Goal: Navigation & Orientation: Find specific page/section

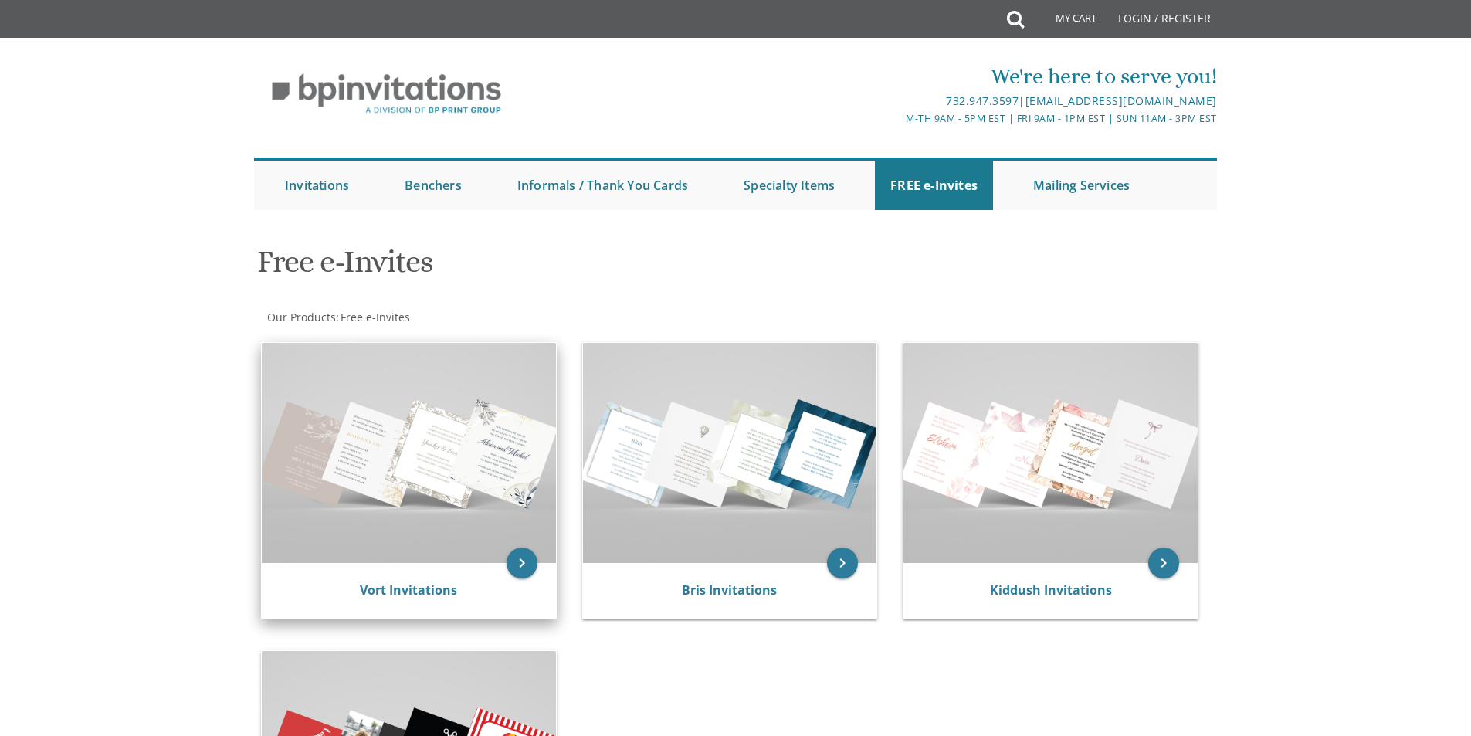
click at [424, 499] on img at bounding box center [409, 453] width 294 height 220
click at [528, 569] on icon "keyboard_arrow_right" at bounding box center [521, 562] width 31 height 31
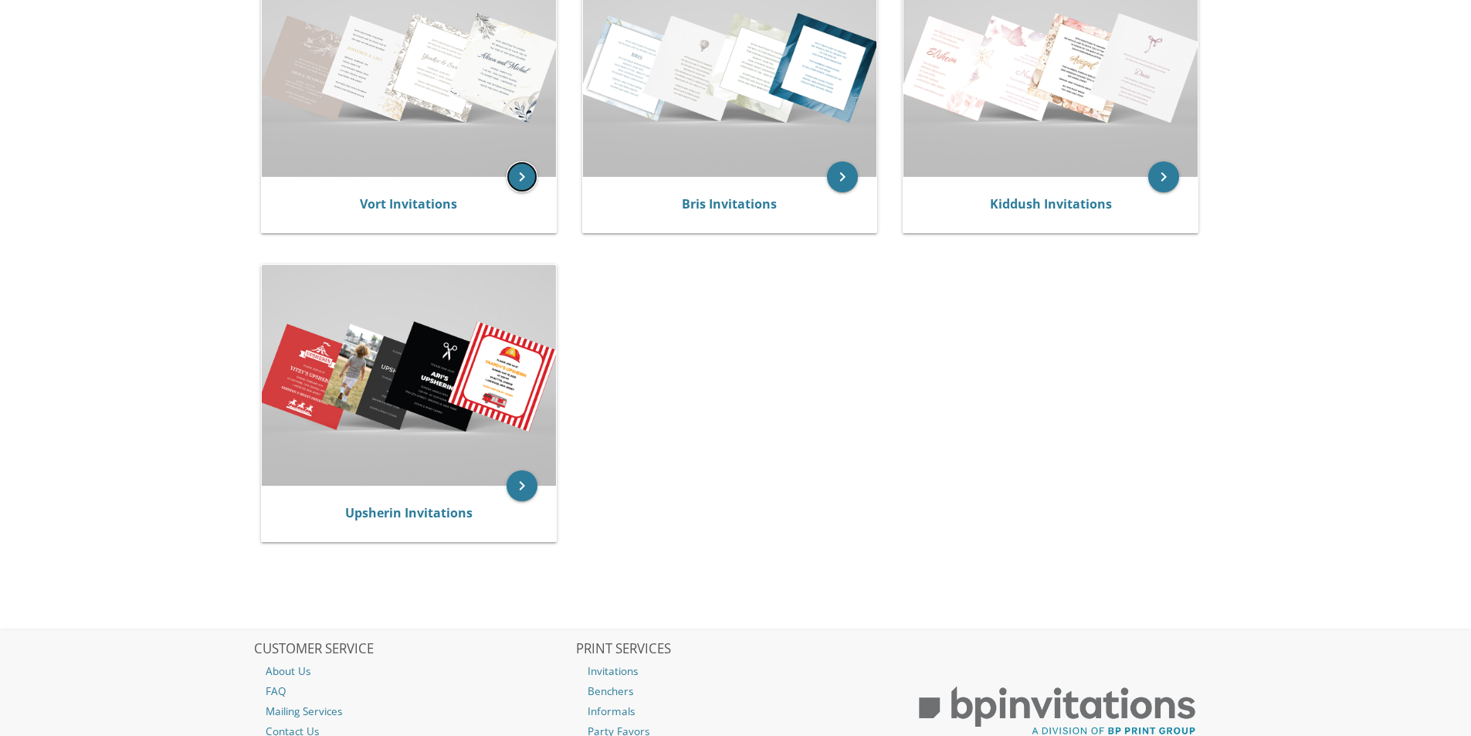
scroll to position [77, 0]
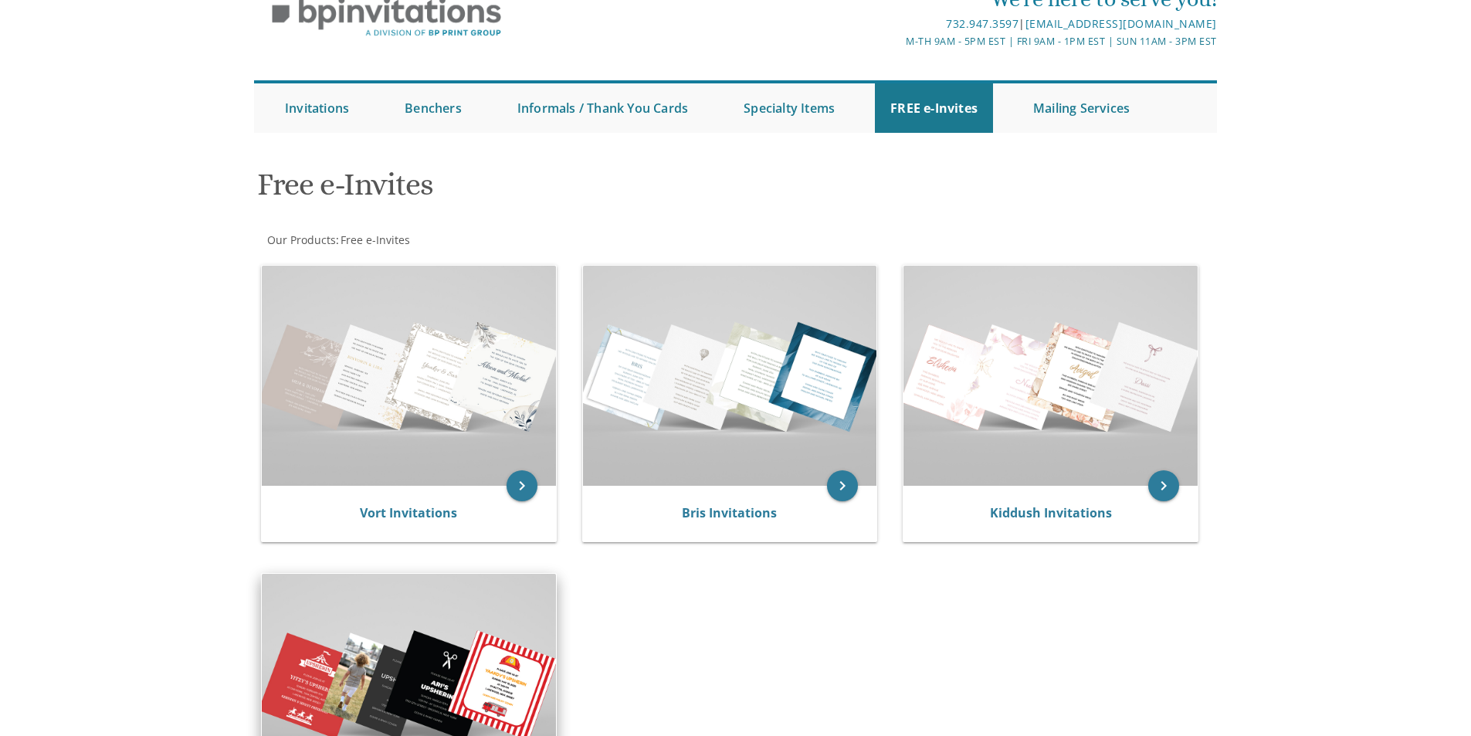
click at [444, 642] on img at bounding box center [409, 684] width 294 height 220
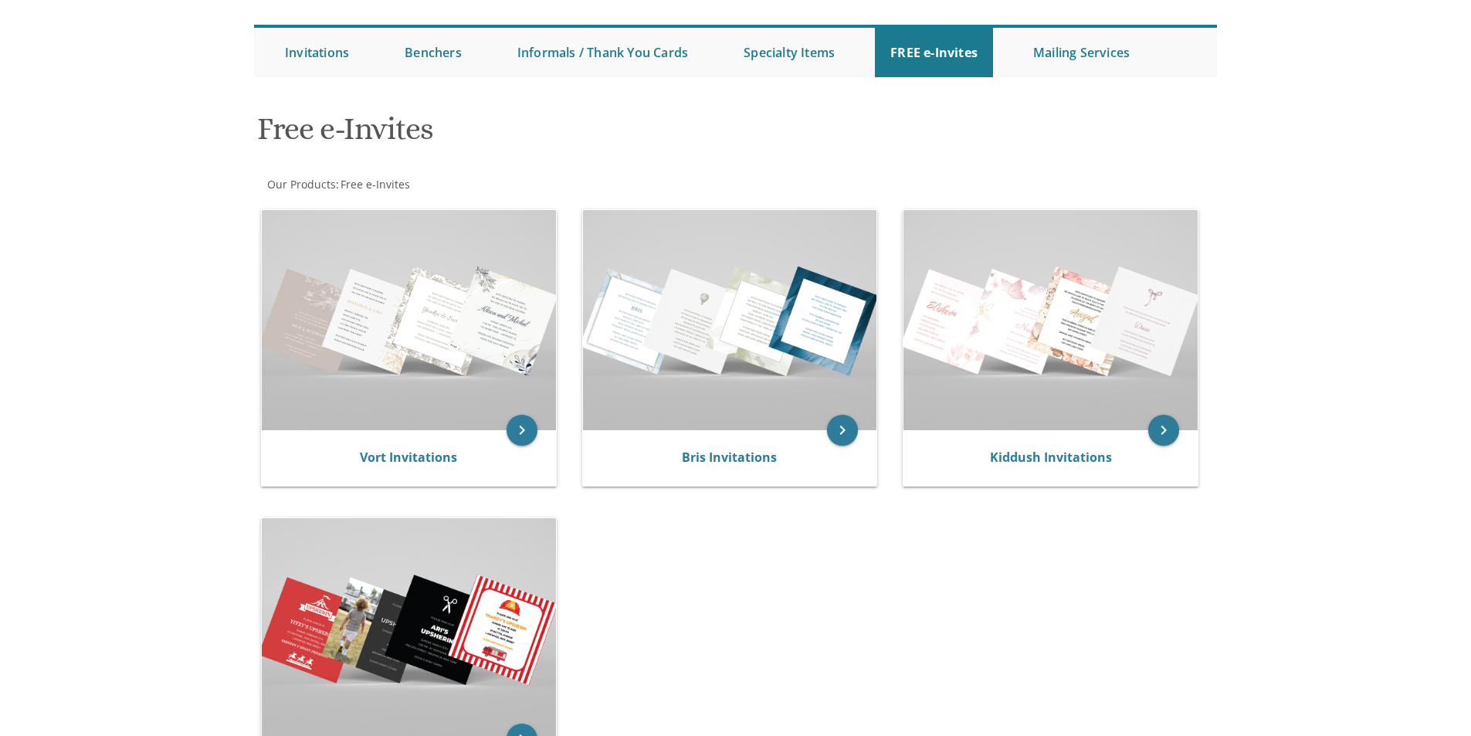
scroll to position [0, 0]
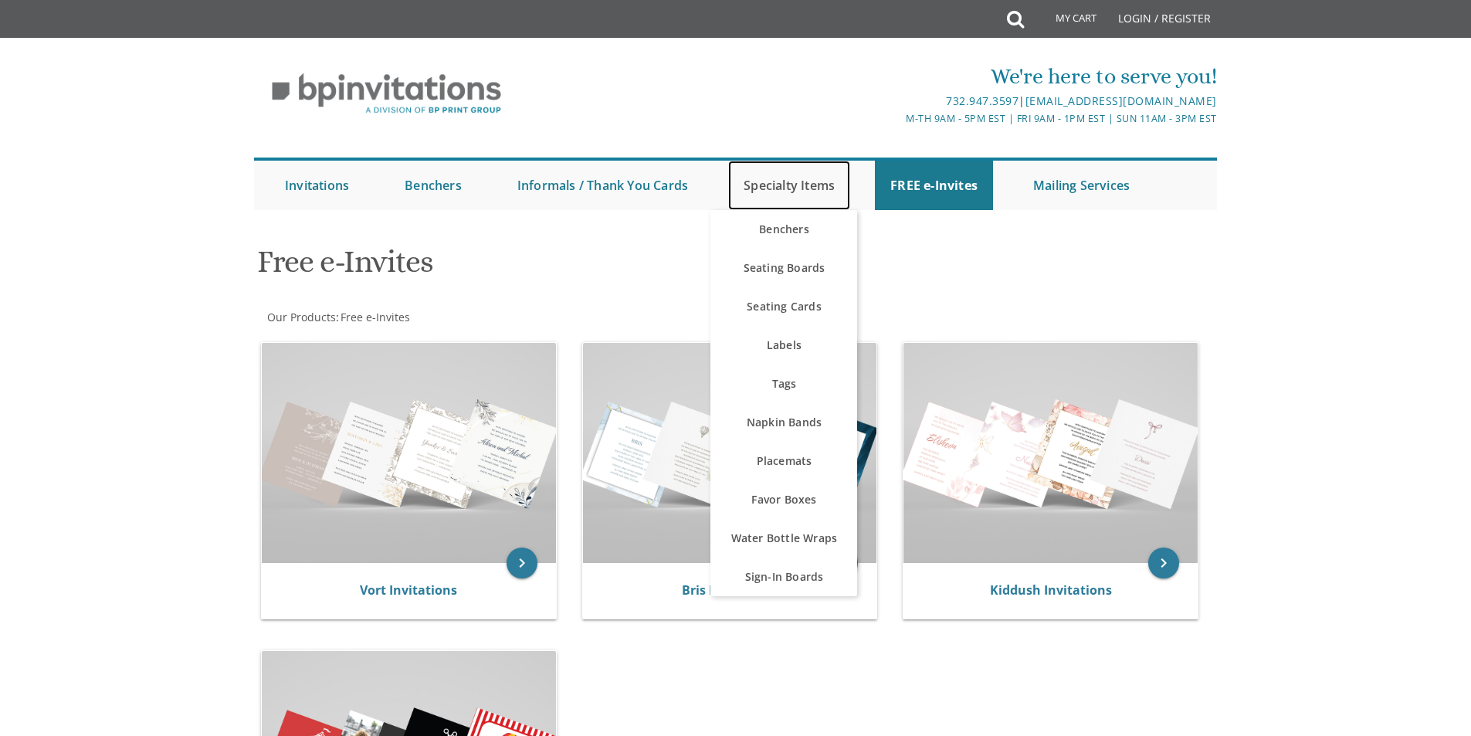
click at [770, 176] on link "Specialty Items" at bounding box center [789, 185] width 122 height 49
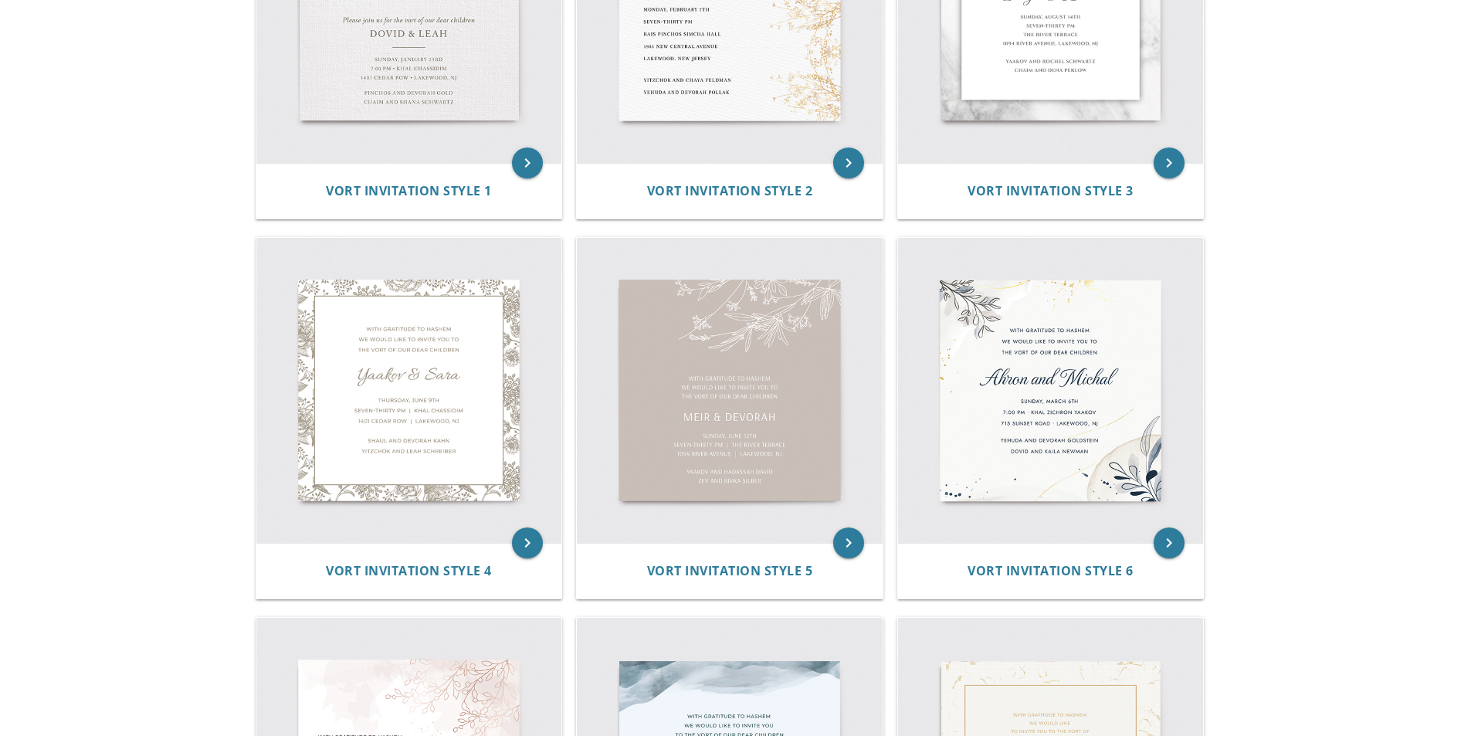
scroll to position [185, 0]
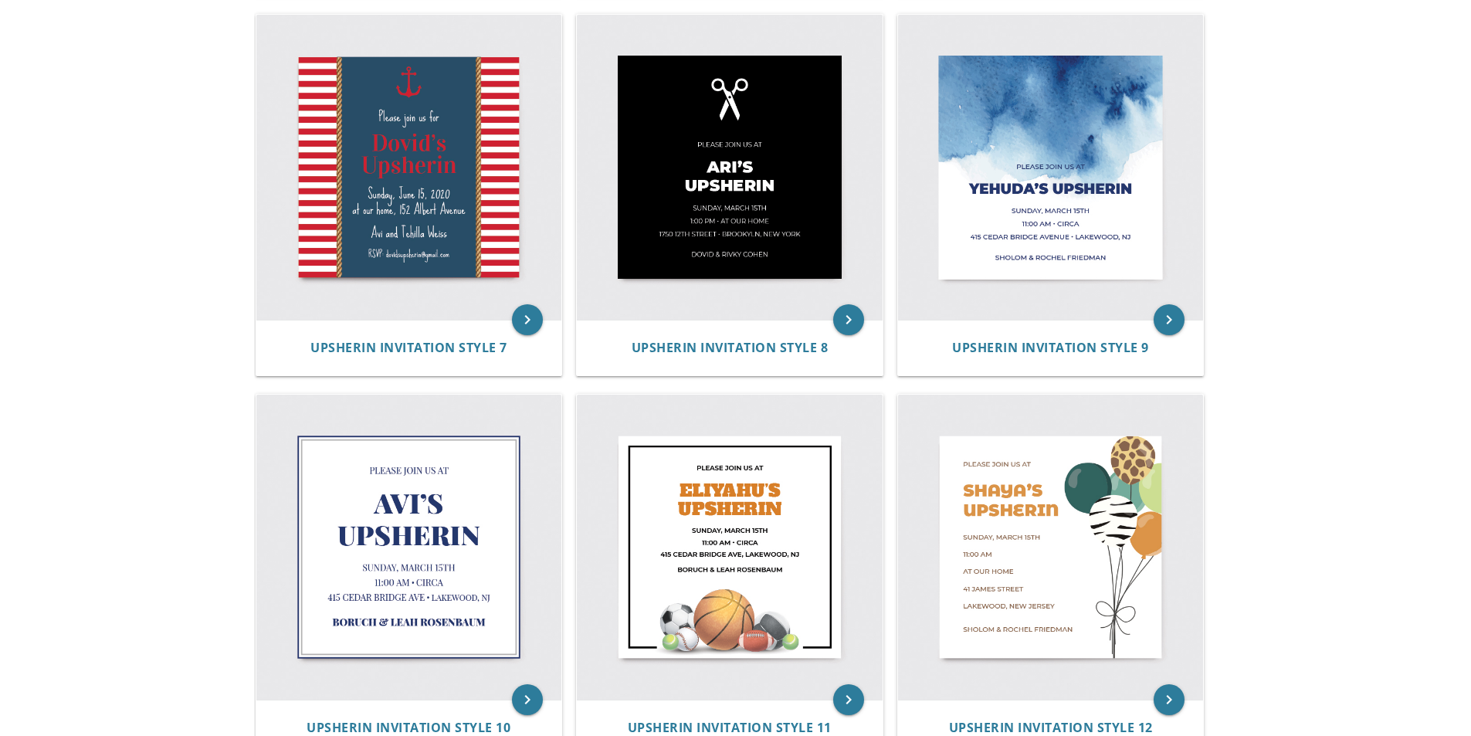
scroll to position [1429, 0]
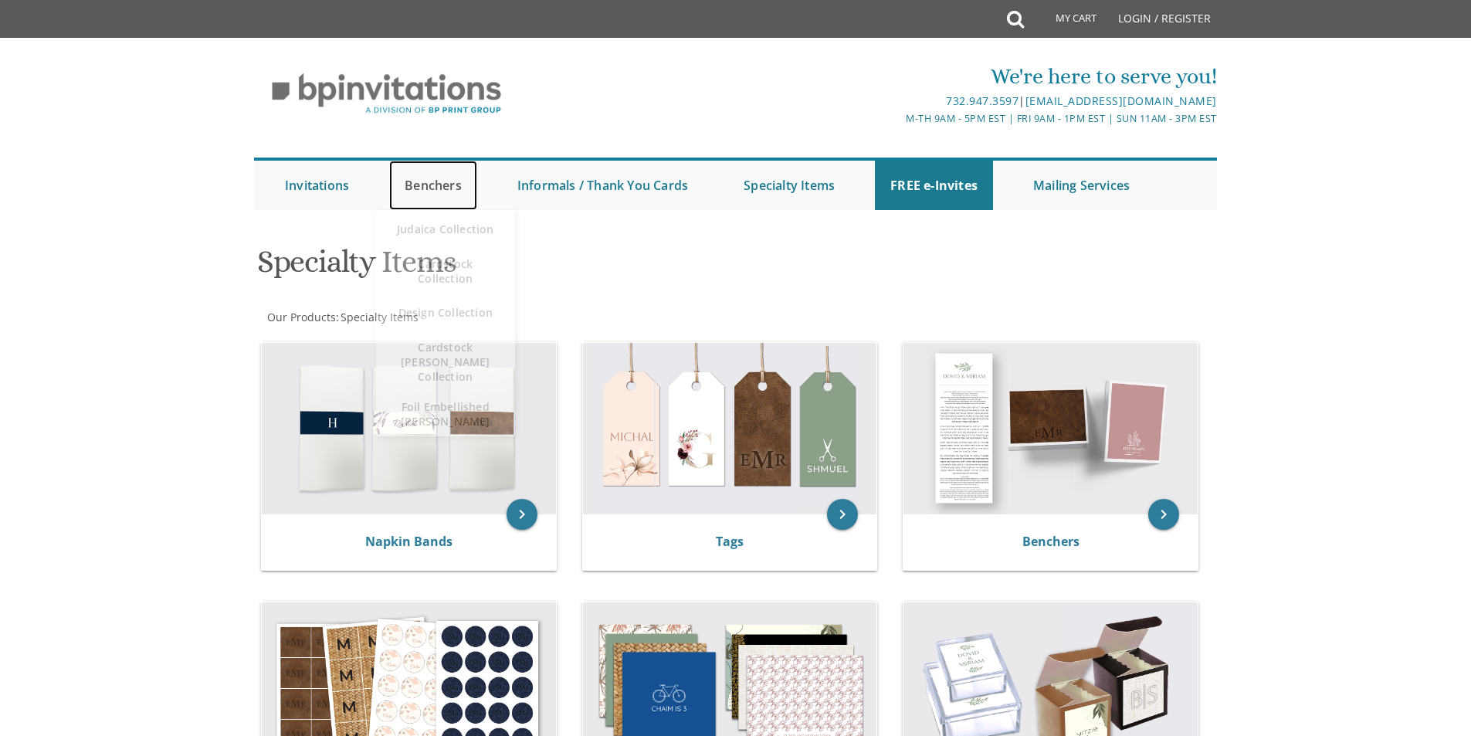
click at [442, 185] on link "Benchers" at bounding box center [433, 185] width 88 height 49
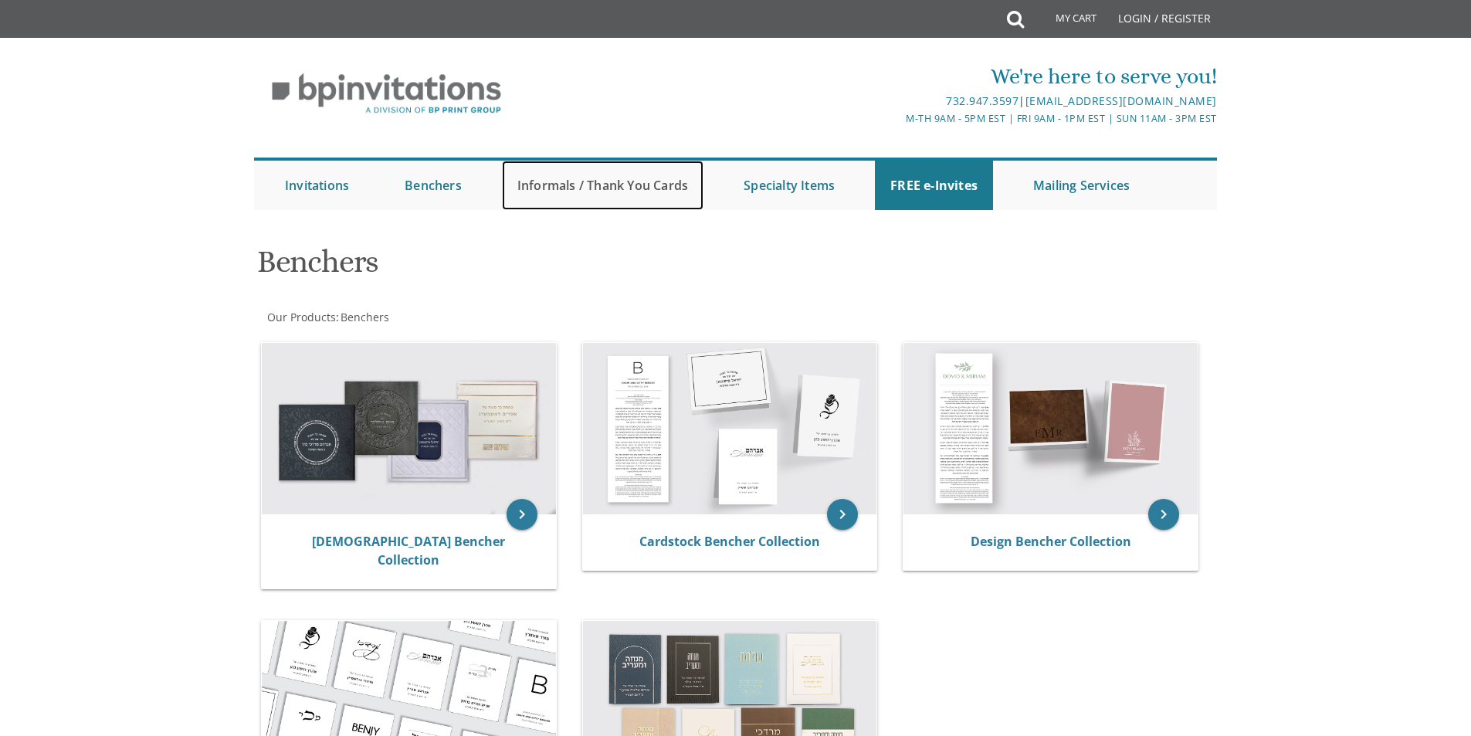
click at [554, 198] on link "Informals / Thank You Cards" at bounding box center [603, 185] width 202 height 49
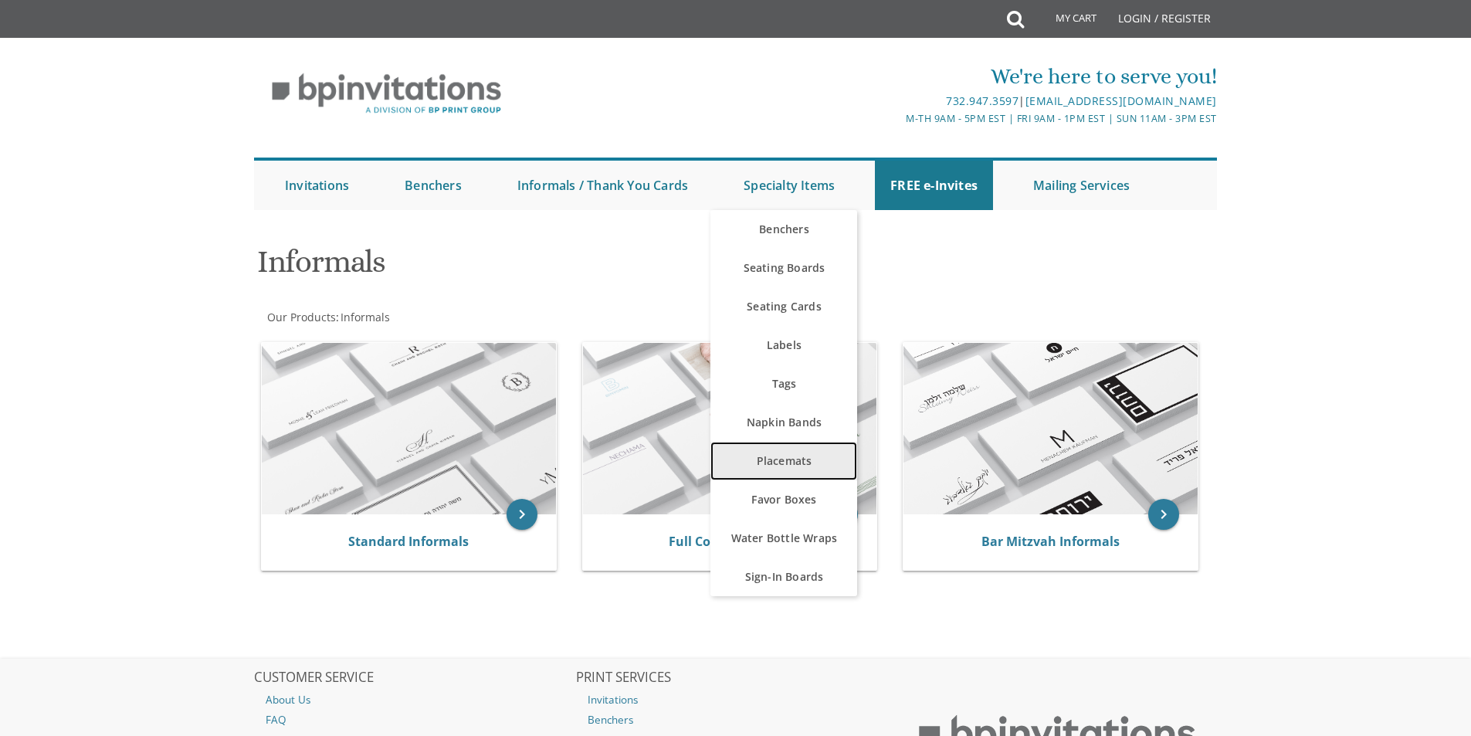
click at [808, 465] on link "Placemats" at bounding box center [783, 461] width 147 height 39
